Goal: Task Accomplishment & Management: Manage account settings

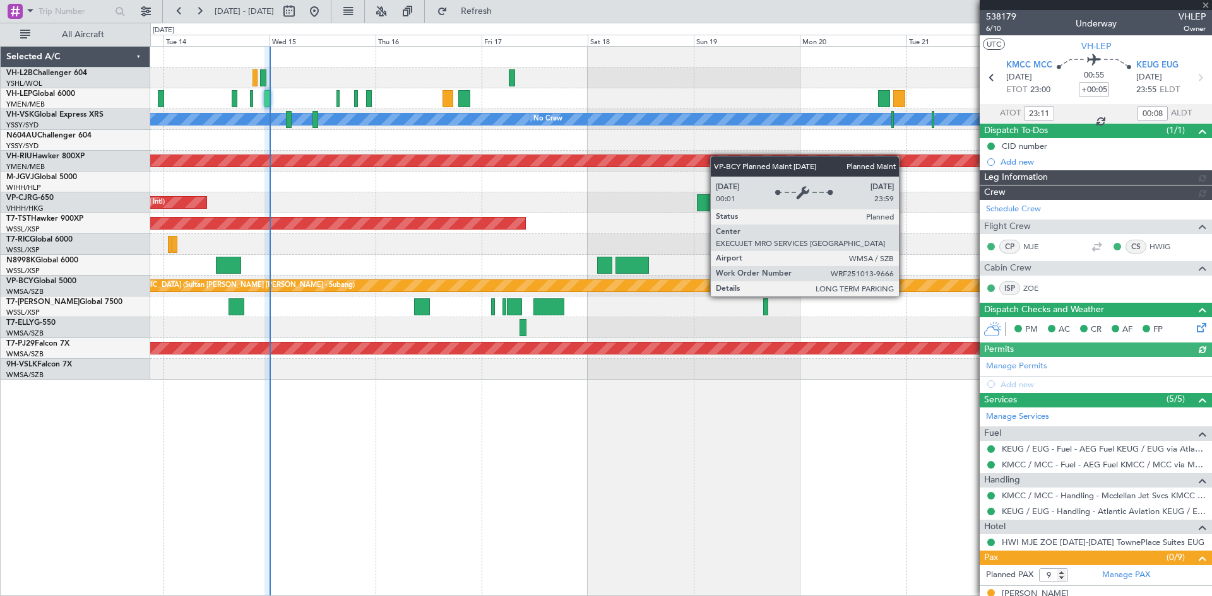
type input "[PERSON_NAME] (LEU)"
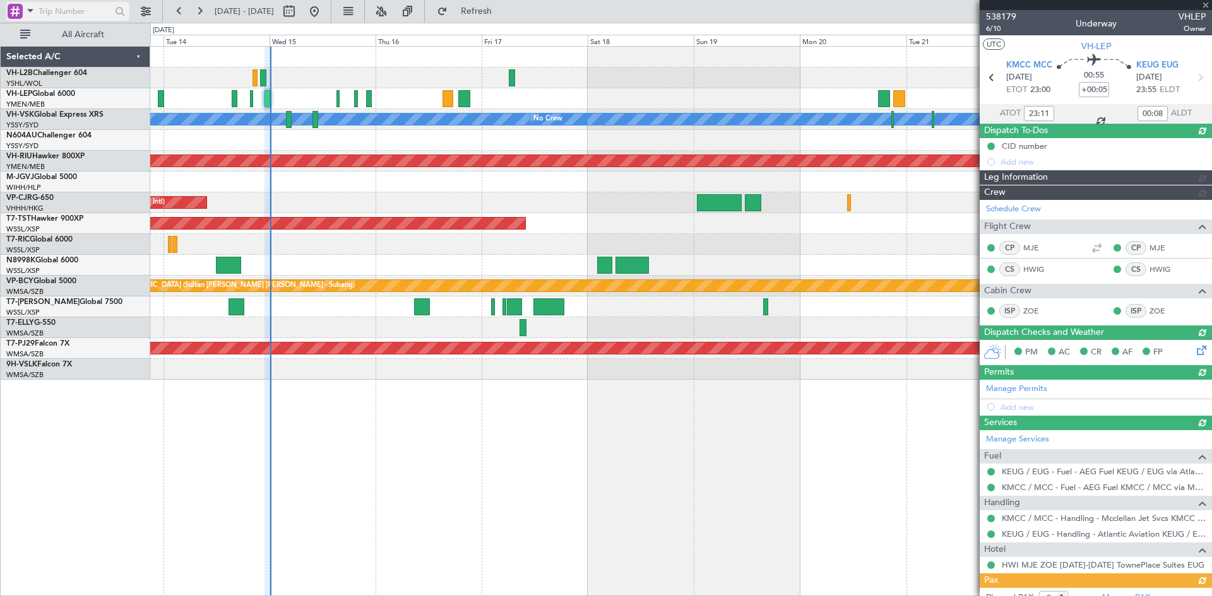
type input "[PERSON_NAME] (LEU)"
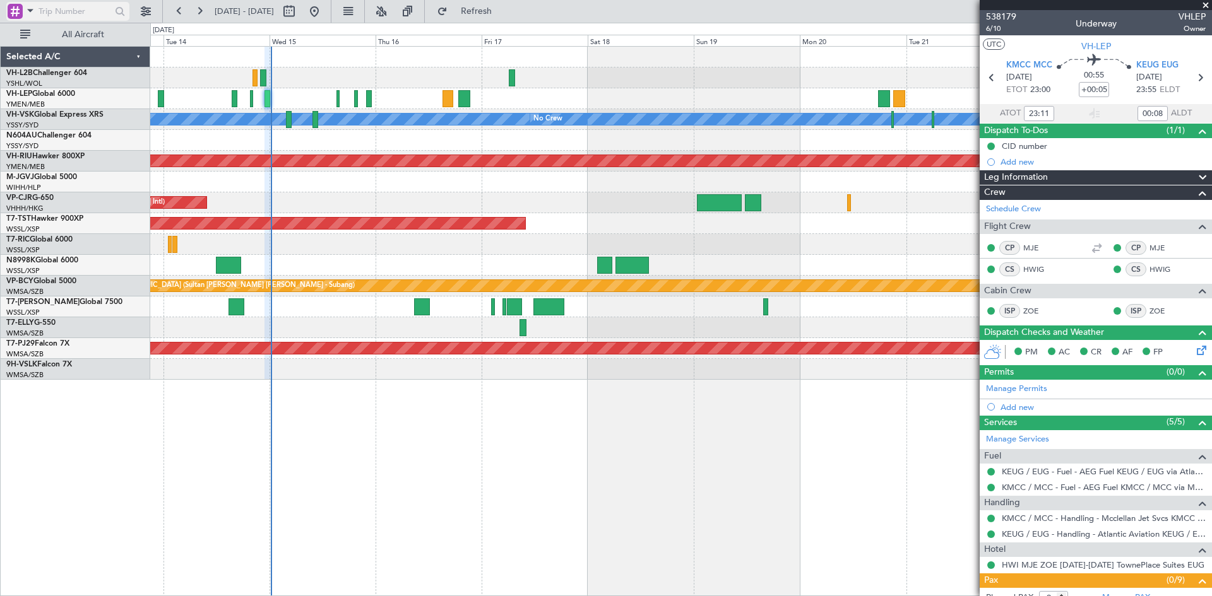
type input "[PERSON_NAME] (LEU)"
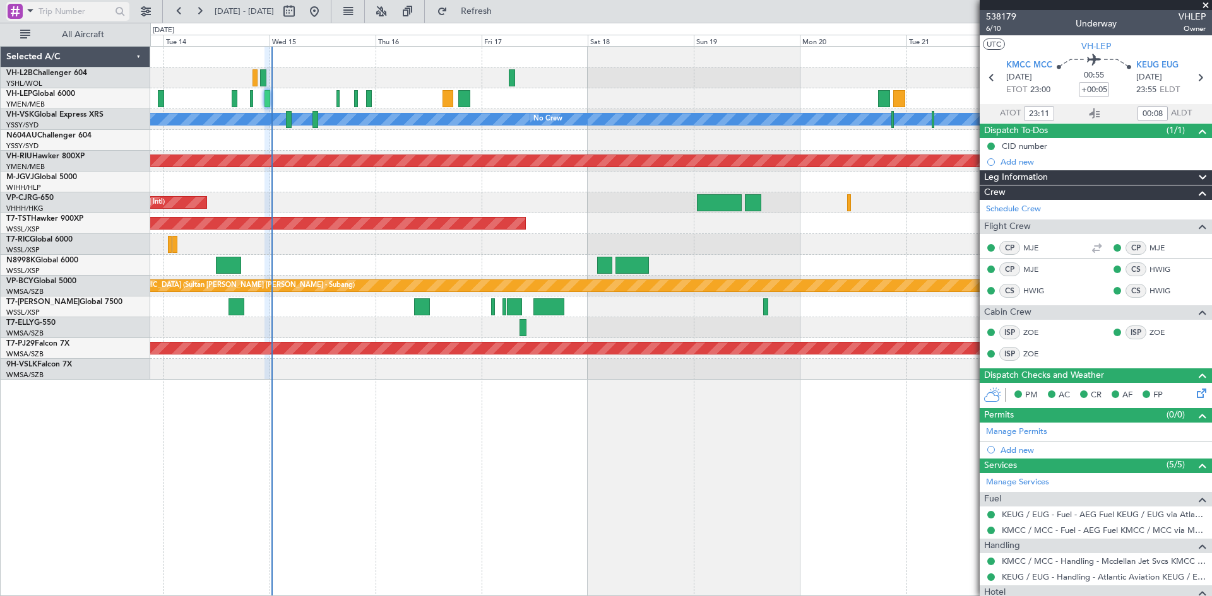
type input "[PERSON_NAME] (LEU)"
click at [609, 394] on div "Unplanned Maint Wichita (Wichita Mid-continent) [PERSON_NAME] No Crew Planned M…" at bounding box center [680, 321] width 1061 height 550
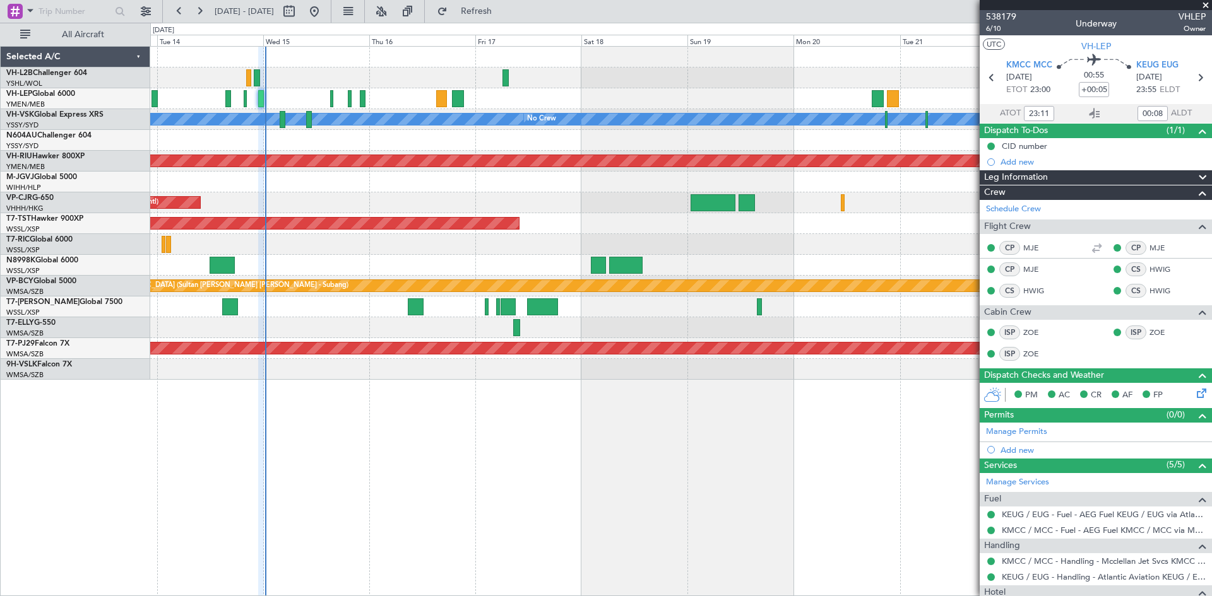
click at [666, 421] on div "Unplanned Maint Wichita (Wichita Mid-continent) [PERSON_NAME] No Crew Planned M…" at bounding box center [680, 321] width 1061 height 550
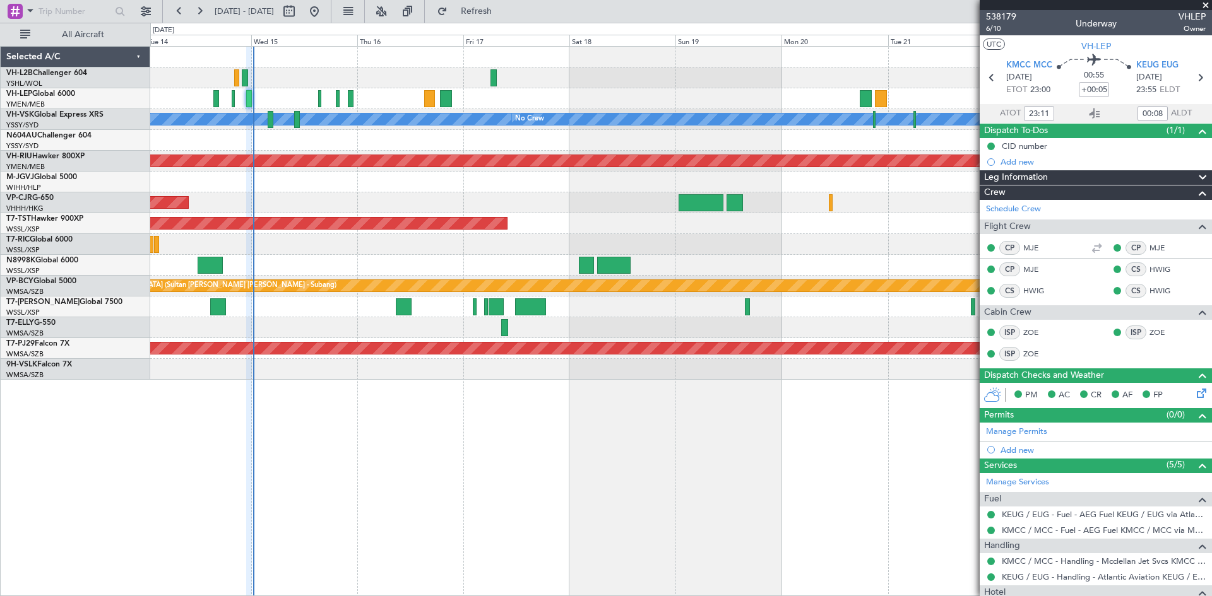
click at [764, 261] on div at bounding box center [680, 265] width 1061 height 21
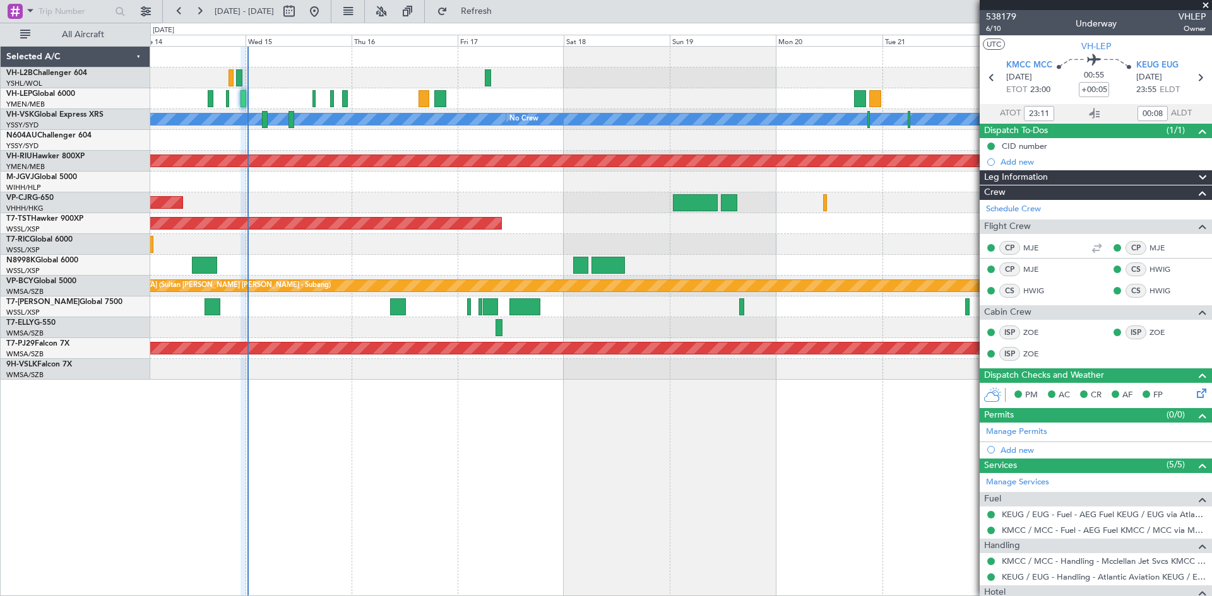
type input "16:11"
type input "17:08"
type input "23:11"
type input "00:08"
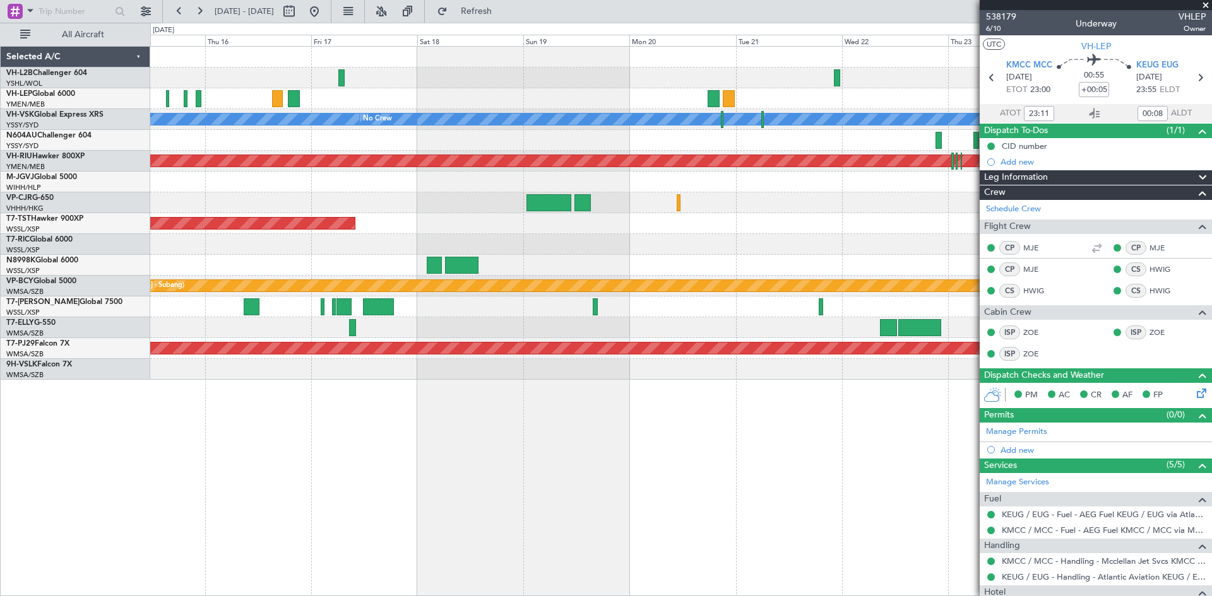
click at [618, 101] on div at bounding box center [680, 98] width 1061 height 21
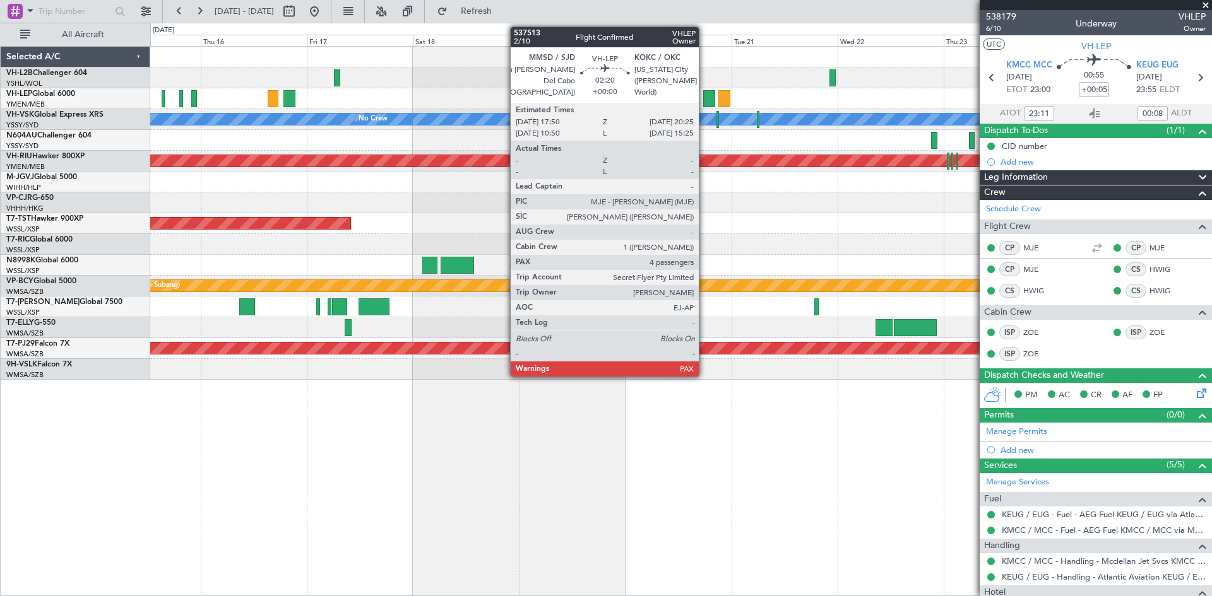
click at [704, 93] on div at bounding box center [709, 98] width 12 height 17
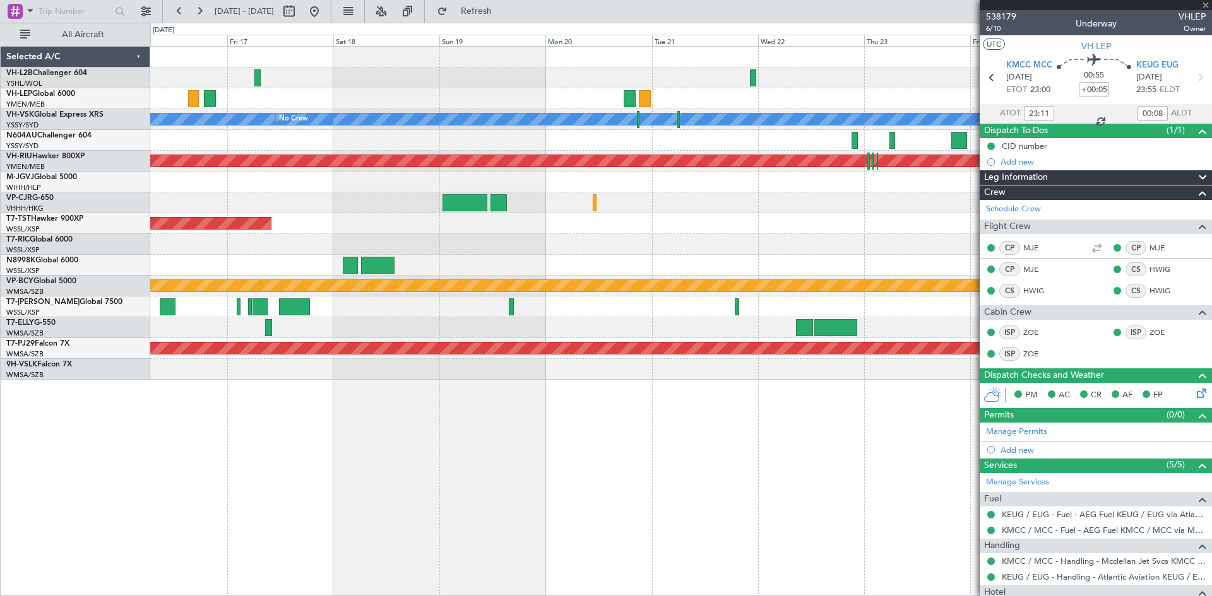
type input "4"
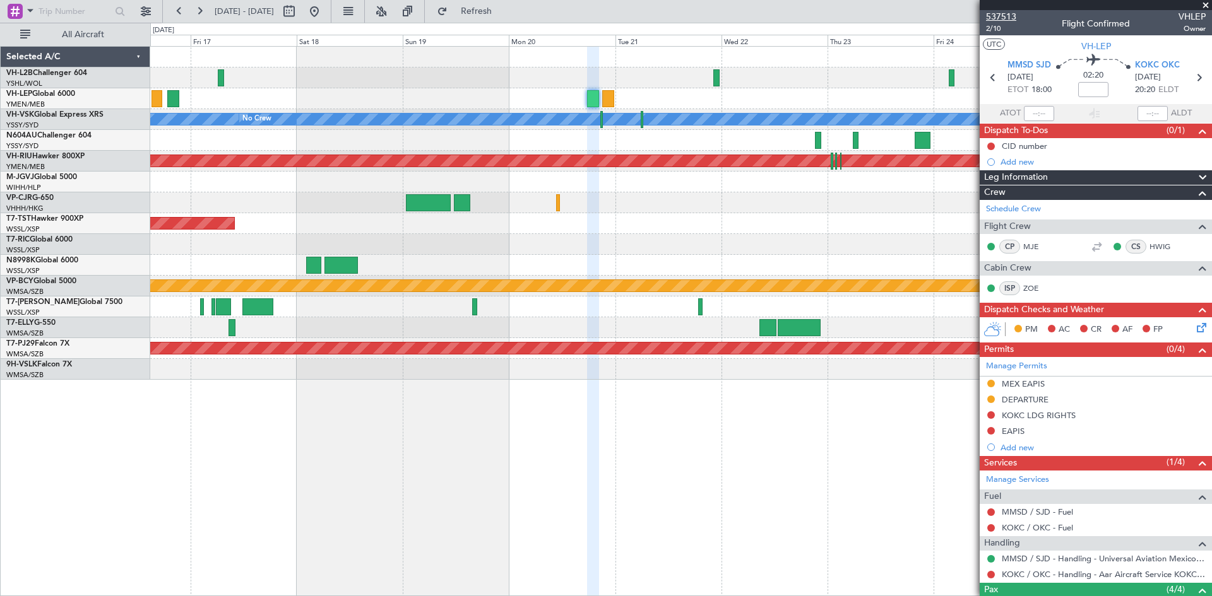
click at [1000, 17] on span "537513" at bounding box center [1001, 16] width 30 height 13
click at [993, 16] on span "537513" at bounding box center [1001, 16] width 30 height 13
